Goal: Check status: Check status

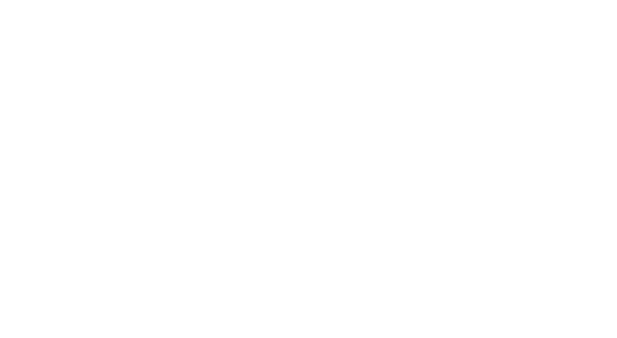
select select "100"
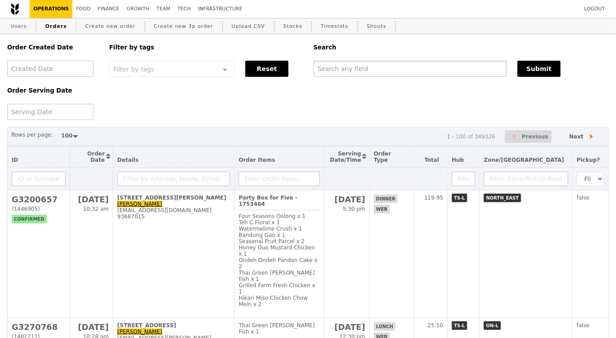
click at [359, 72] on input "text" at bounding box center [409, 69] width 193 height 16
paste input "GA3263495"
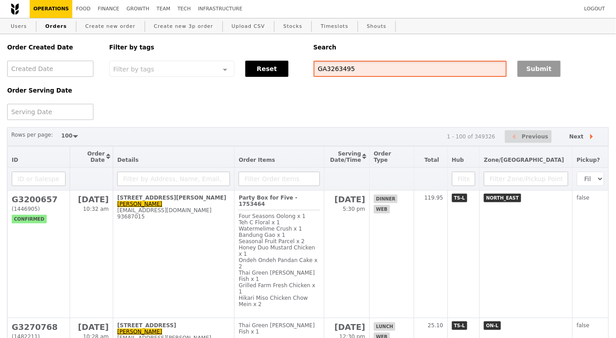
type input "GA3263495"
click at [544, 68] on button "Submit" at bounding box center [538, 69] width 43 height 16
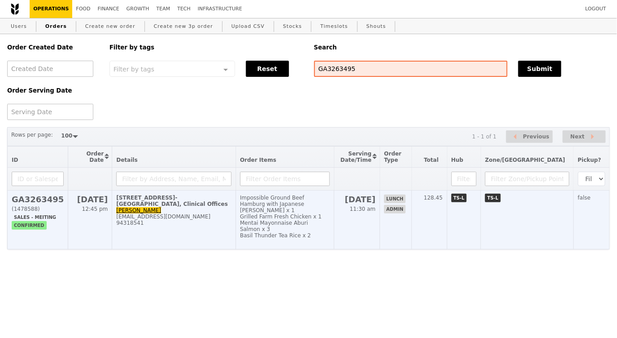
click at [236, 216] on td "[STREET_ADDRESS]-[GEOGRAPHIC_DATA], Clinical Offices [PERSON_NAME] [EMAIL_ADDRE…" at bounding box center [174, 219] width 124 height 59
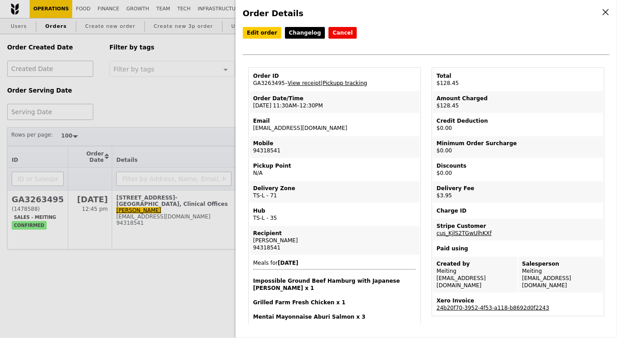
click at [340, 80] on link "Pickupp tracking" at bounding box center [345, 83] width 44 height 6
click at [260, 246] on div "94318541" at bounding box center [334, 247] width 163 height 7
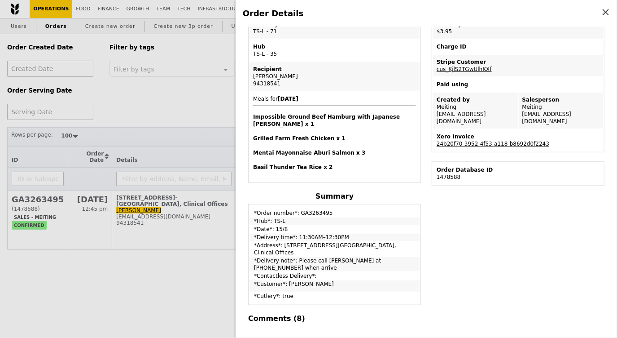
scroll to position [252, 0]
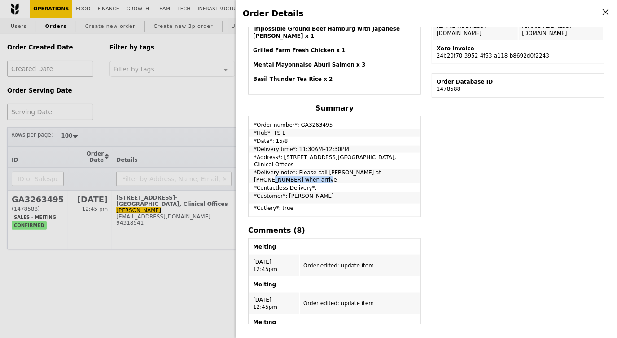
drag, startPoint x: 377, startPoint y: 161, endPoint x: 324, endPoint y: 161, distance: 52.5
click at [324, 169] on td "*Delivery note*: Please call [PERSON_NAME] at [PHONE_NUMBER] when arrive" at bounding box center [335, 176] width 170 height 14
copy td "[PERSON_NAME] at 8778 2107"
click at [316, 117] on td "*Order number*: GA3263495" at bounding box center [335, 122] width 170 height 11
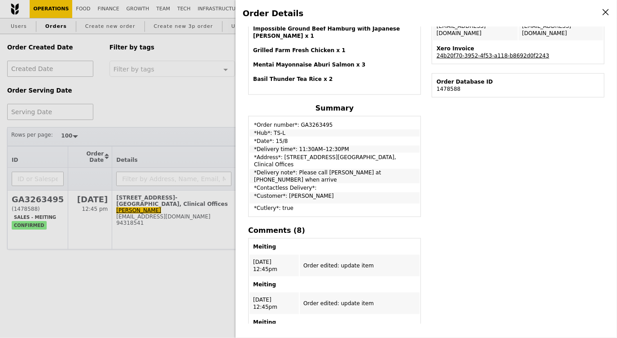
copy td "GA3263495"
click at [379, 204] on td "*Cutlery*: true" at bounding box center [335, 209] width 170 height 11
